Goal: Navigation & Orientation: Find specific page/section

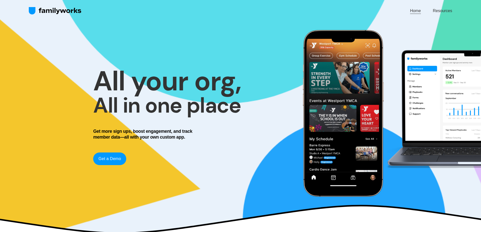
click at [417, 10] on link "Home" at bounding box center [415, 10] width 11 height 7
click at [446, 8] on link "Resources" at bounding box center [441, 10] width 19 height 7
